Goal: Task Accomplishment & Management: Manage account settings

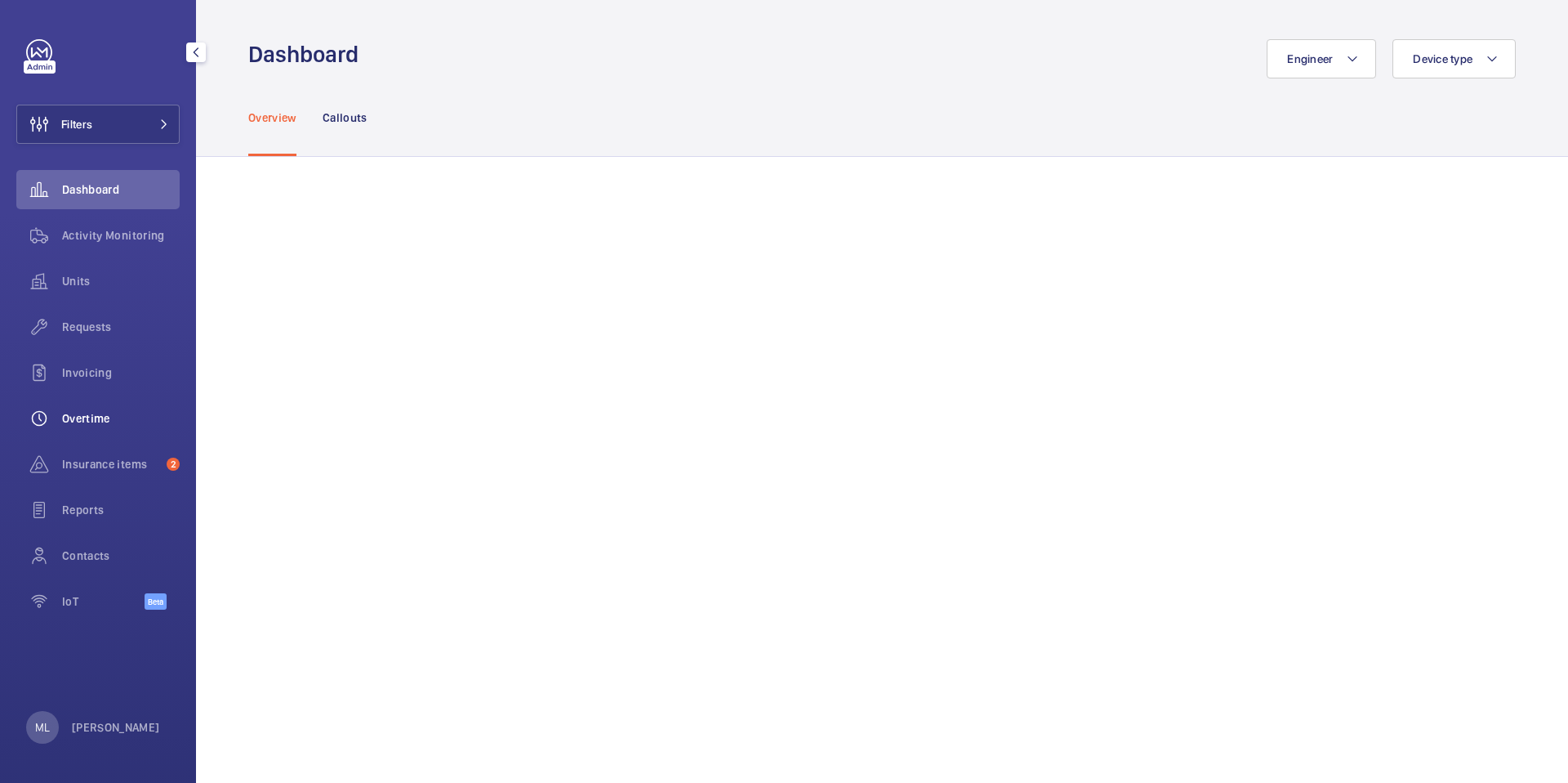
click at [117, 415] on span "Overtime" at bounding box center [120, 418] width 117 height 16
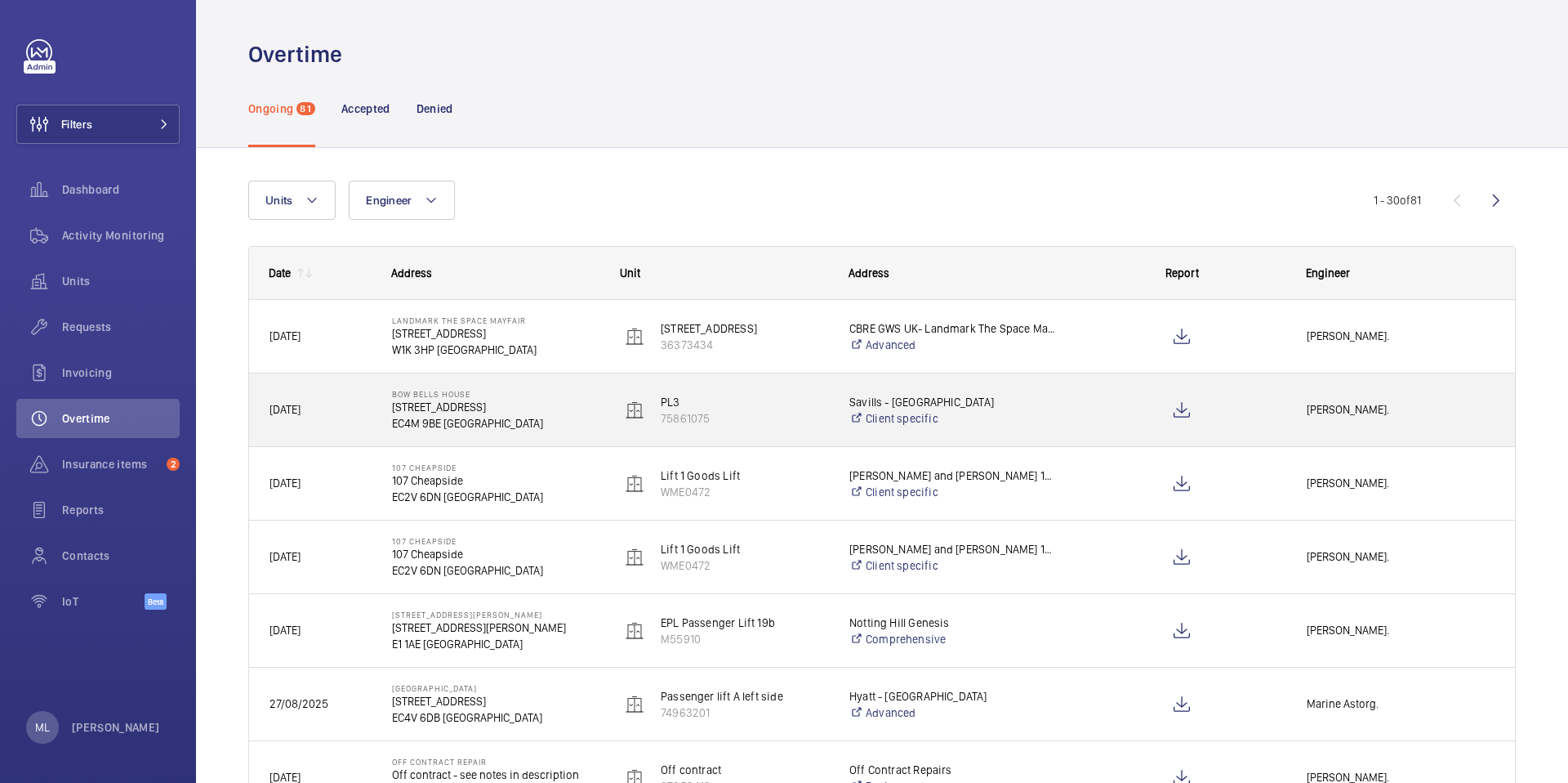
click at [1356, 433] on div "[PERSON_NAME]." at bounding box center [1400, 409] width 227 height 51
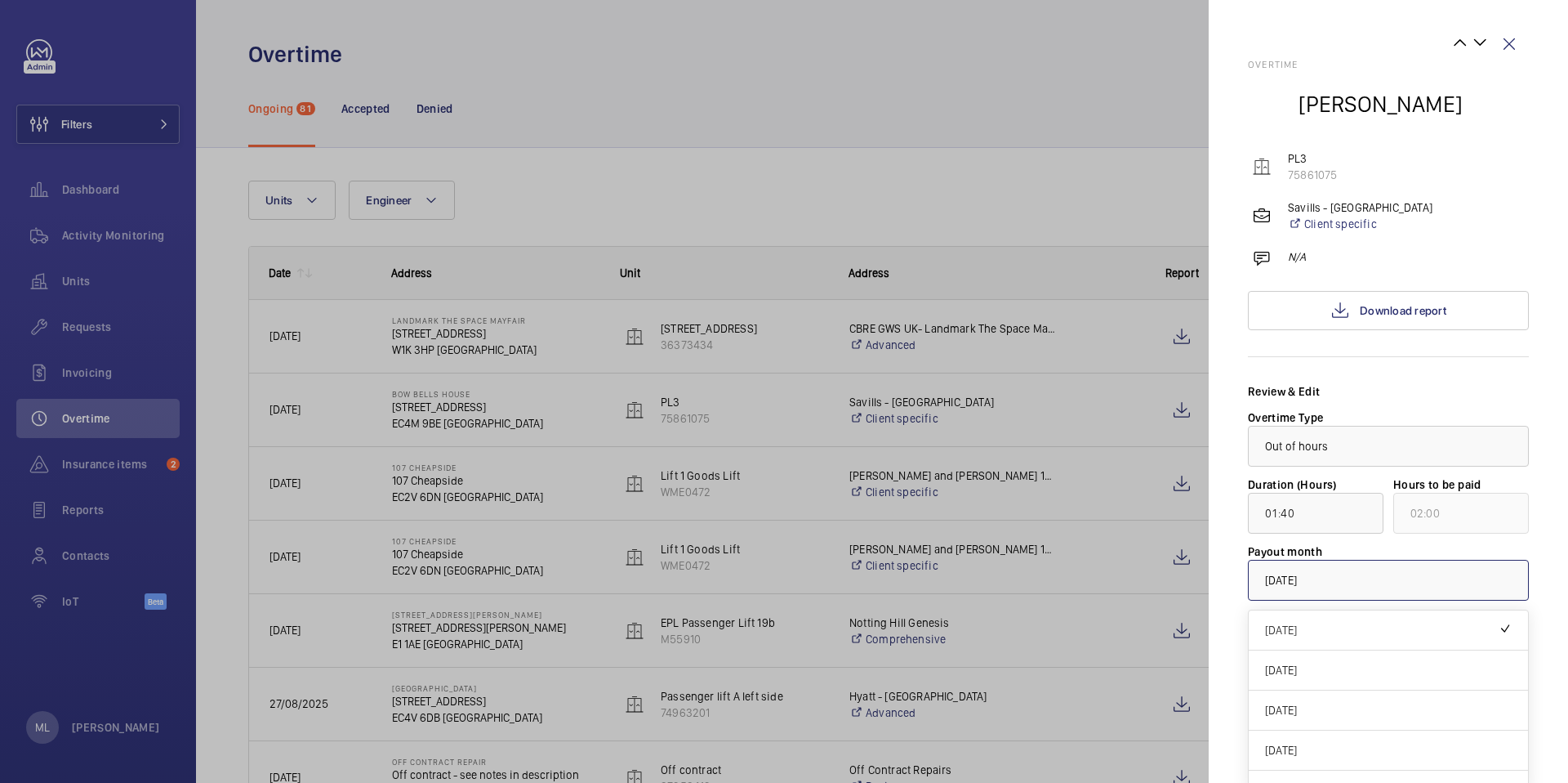
click at [1362, 592] on div at bounding box center [1389, 580] width 279 height 39
click at [918, 143] on div at bounding box center [784, 392] width 1568 height 783
